Goal: Transaction & Acquisition: Purchase product/service

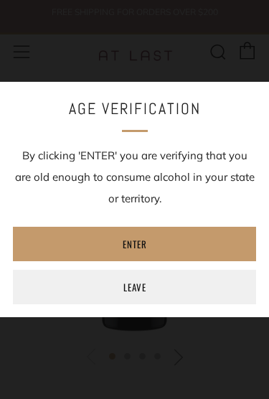
click at [191, 244] on link "Enter" at bounding box center [134, 244] width 243 height 34
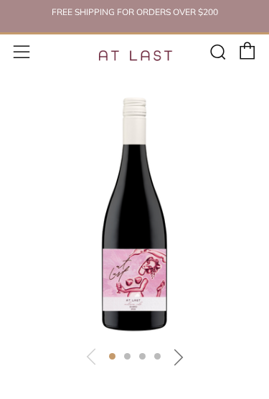
click at [28, 51] on icon at bounding box center [21, 52] width 17 height 18
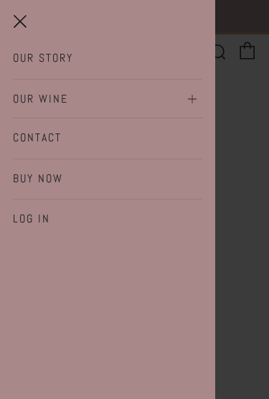
click at [66, 100] on link "Our Wine" at bounding box center [107, 99] width 189 height 23
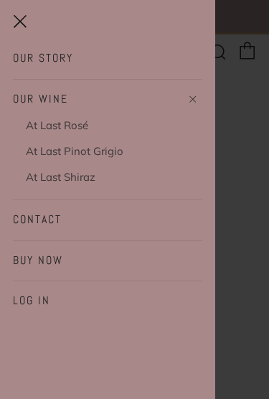
click at [85, 153] on link "At Last Pinot Grigio" at bounding box center [114, 151] width 176 height 22
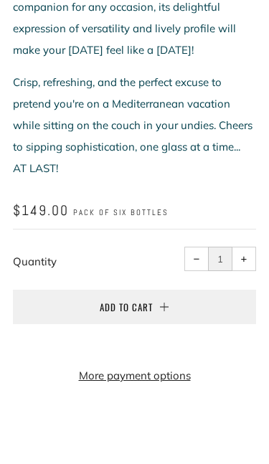
scroll to position [597, 0]
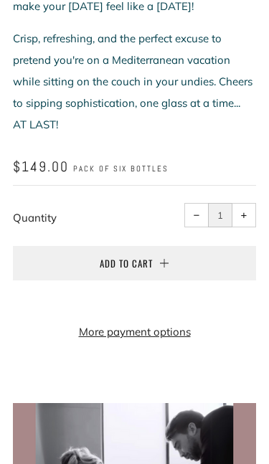
click at [213, 265] on button "Add to Cart" at bounding box center [134, 263] width 243 height 34
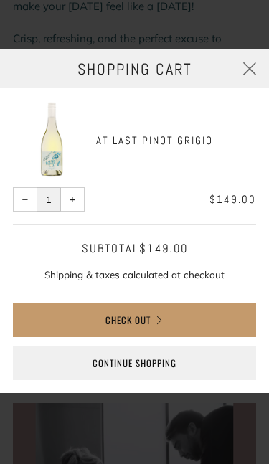
click at [192, 313] on button "Check Out" at bounding box center [134, 319] width 243 height 34
click at [242, 63] on icon "button" at bounding box center [249, 68] width 17 height 18
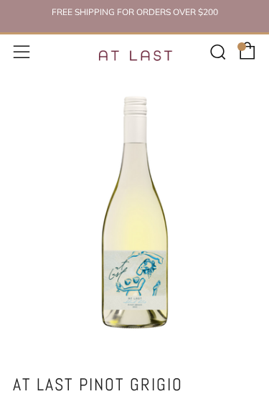
click at [26, 51] on icon at bounding box center [21, 52] width 17 height 18
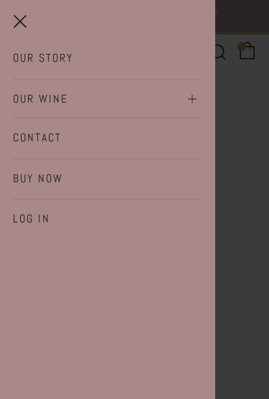
click at [79, 91] on link "Our Wine" at bounding box center [107, 99] width 189 height 23
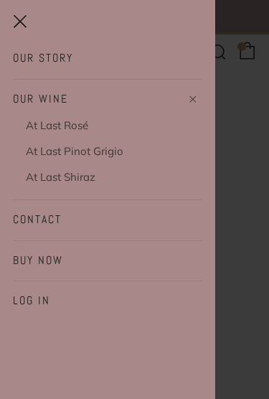
click at [106, 180] on link "At Last Shiraz" at bounding box center [114, 177] width 176 height 22
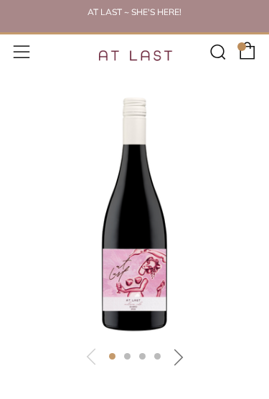
click at [248, 50] on icon at bounding box center [247, 51] width 17 height 18
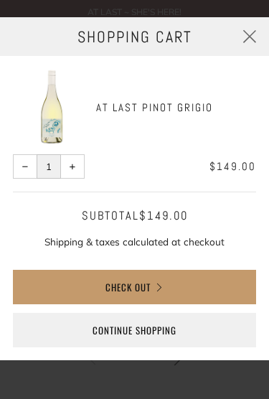
click at [52, 133] on img at bounding box center [51, 107] width 77 height 77
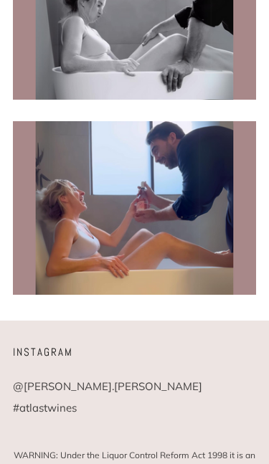
scroll to position [1083, 0]
